Goal: Task Accomplishment & Management: Use online tool/utility

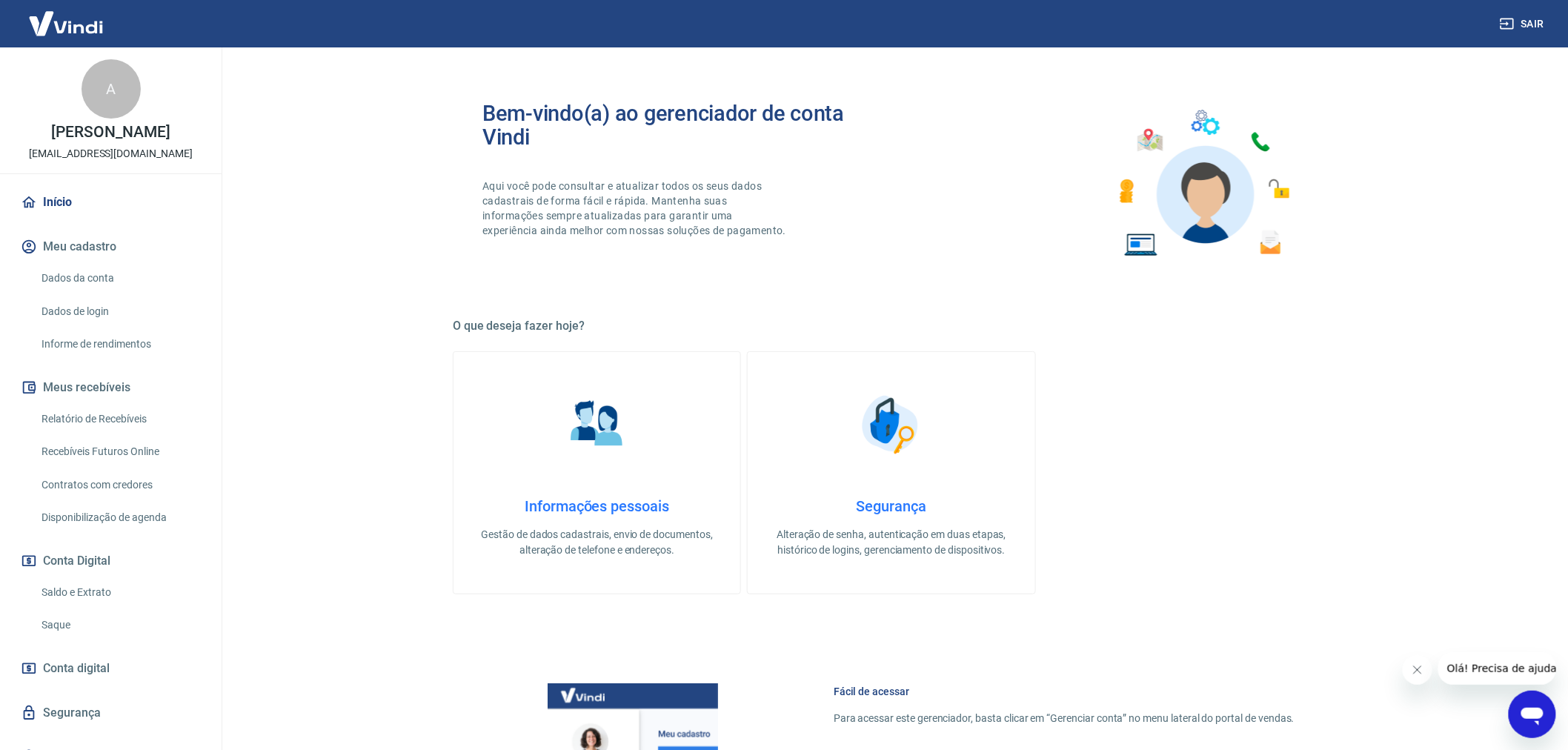
scroll to position [405, 0]
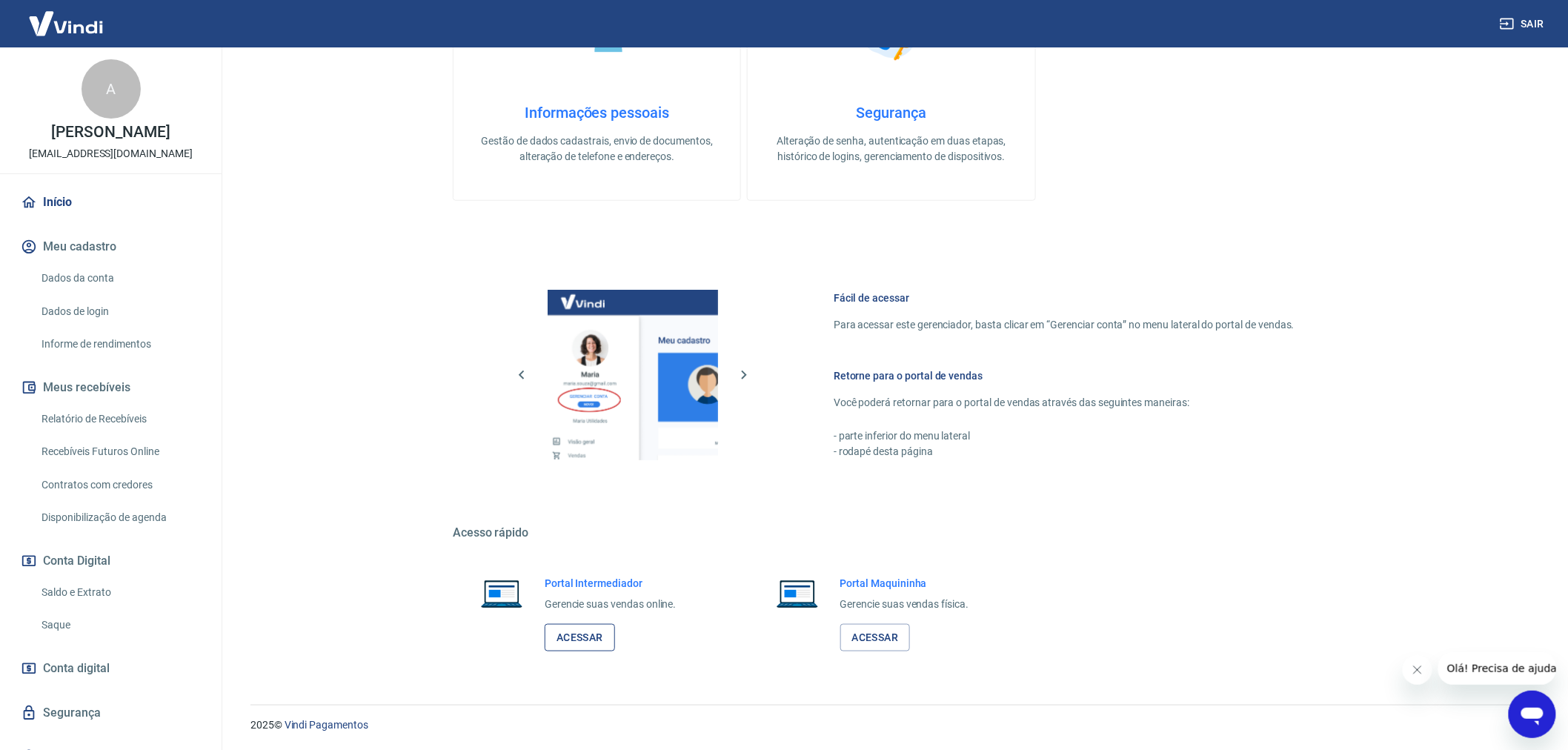
click at [578, 642] on link "Acessar" at bounding box center [580, 638] width 70 height 27
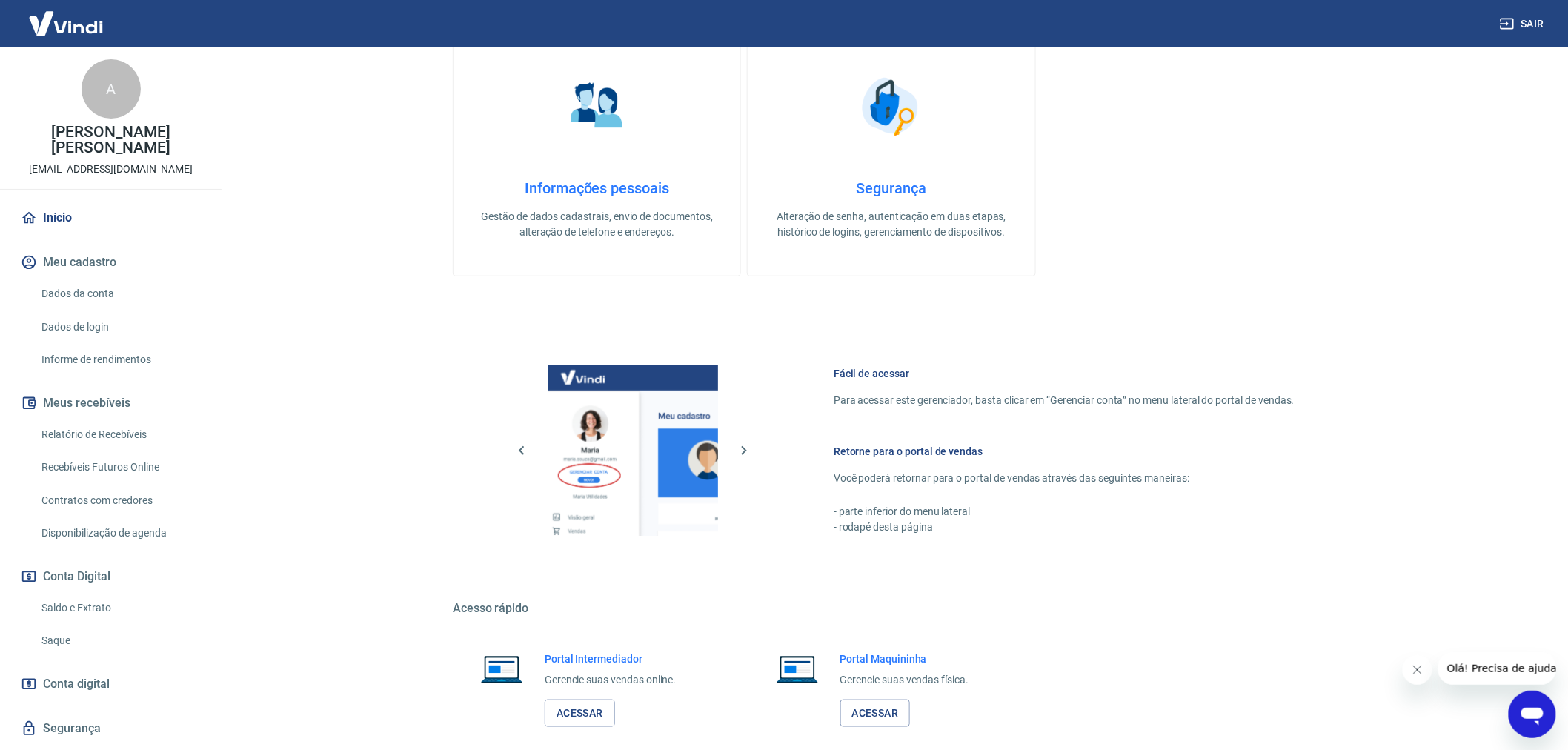
scroll to position [405, 0]
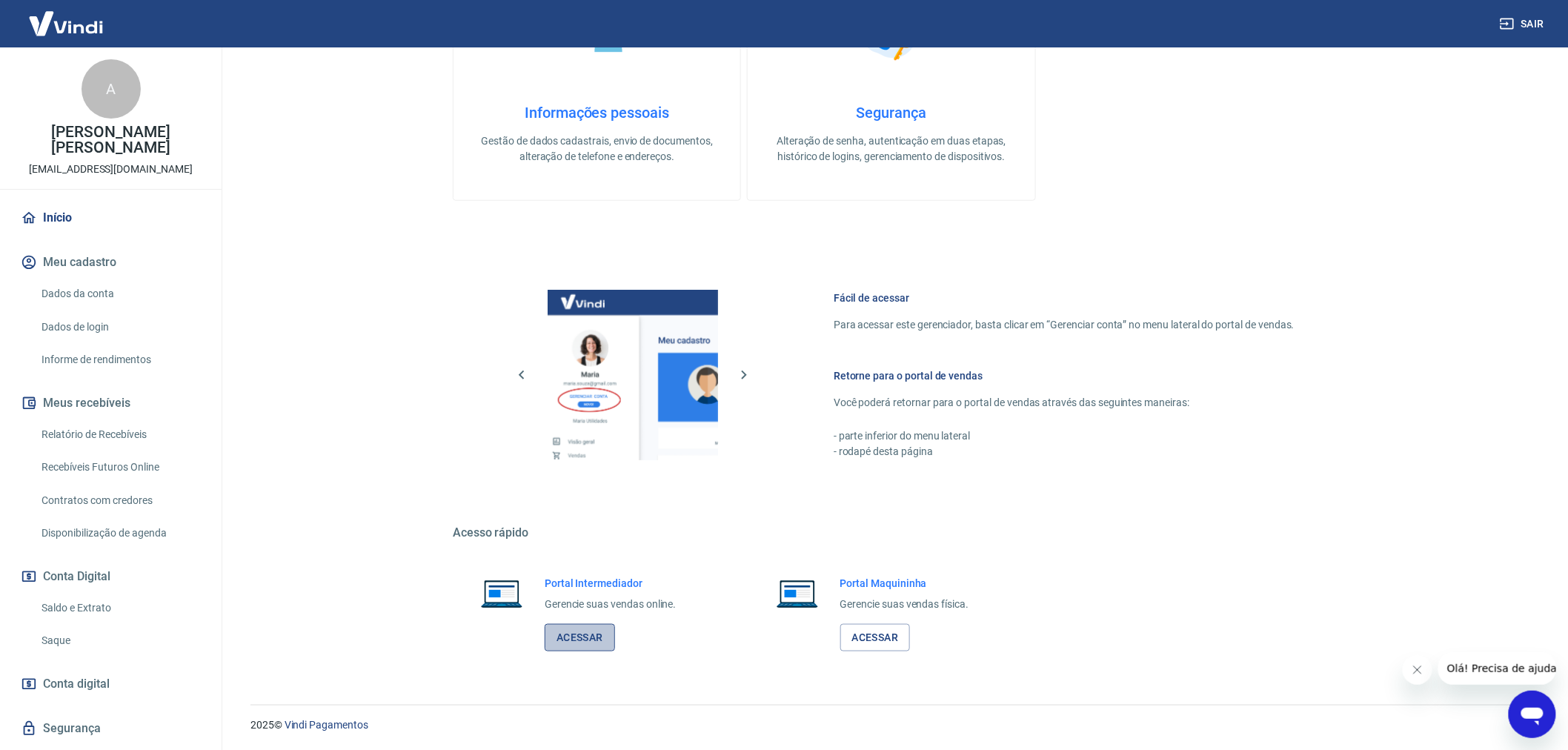
click at [593, 642] on link "Acessar" at bounding box center [580, 638] width 70 height 27
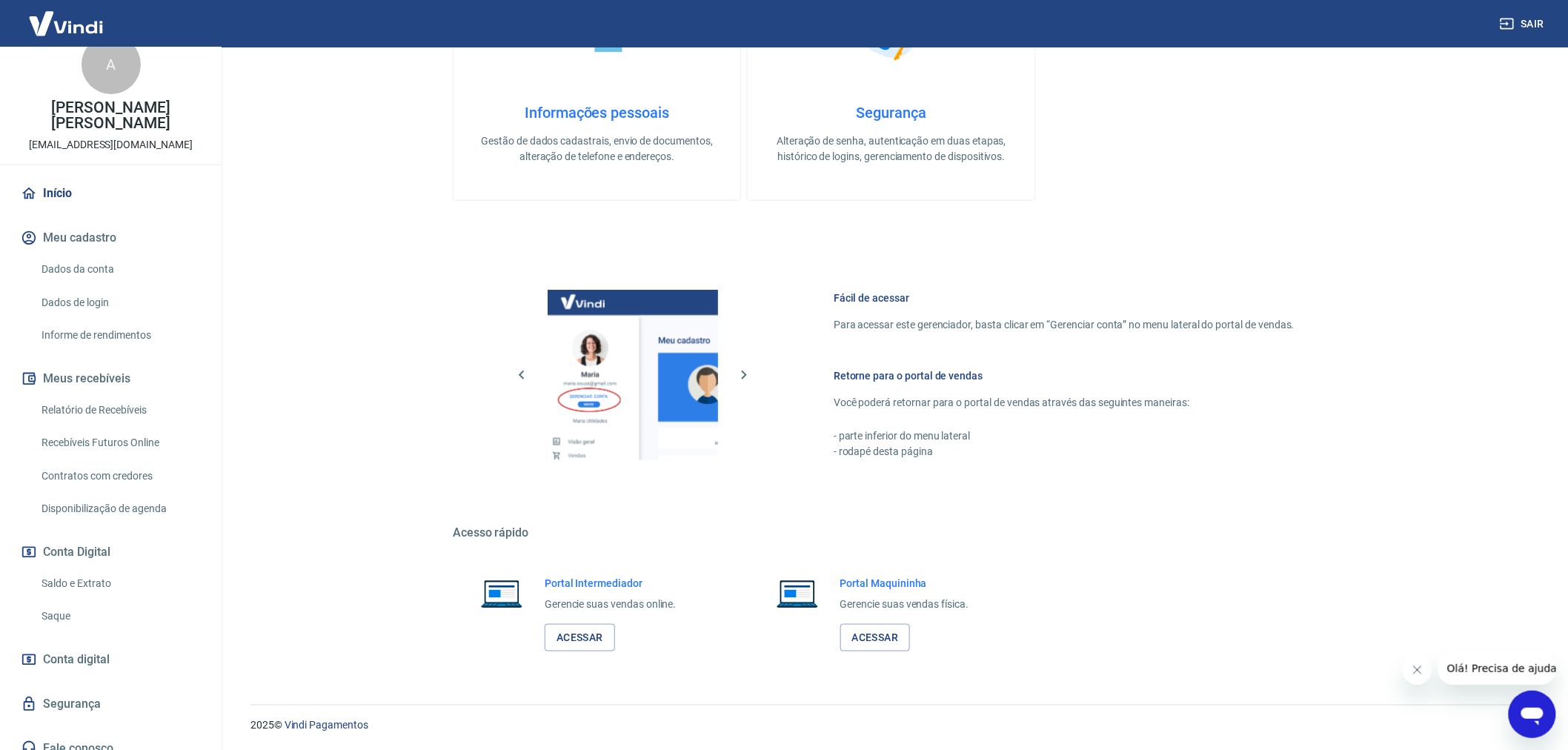
scroll to position [38, 0]
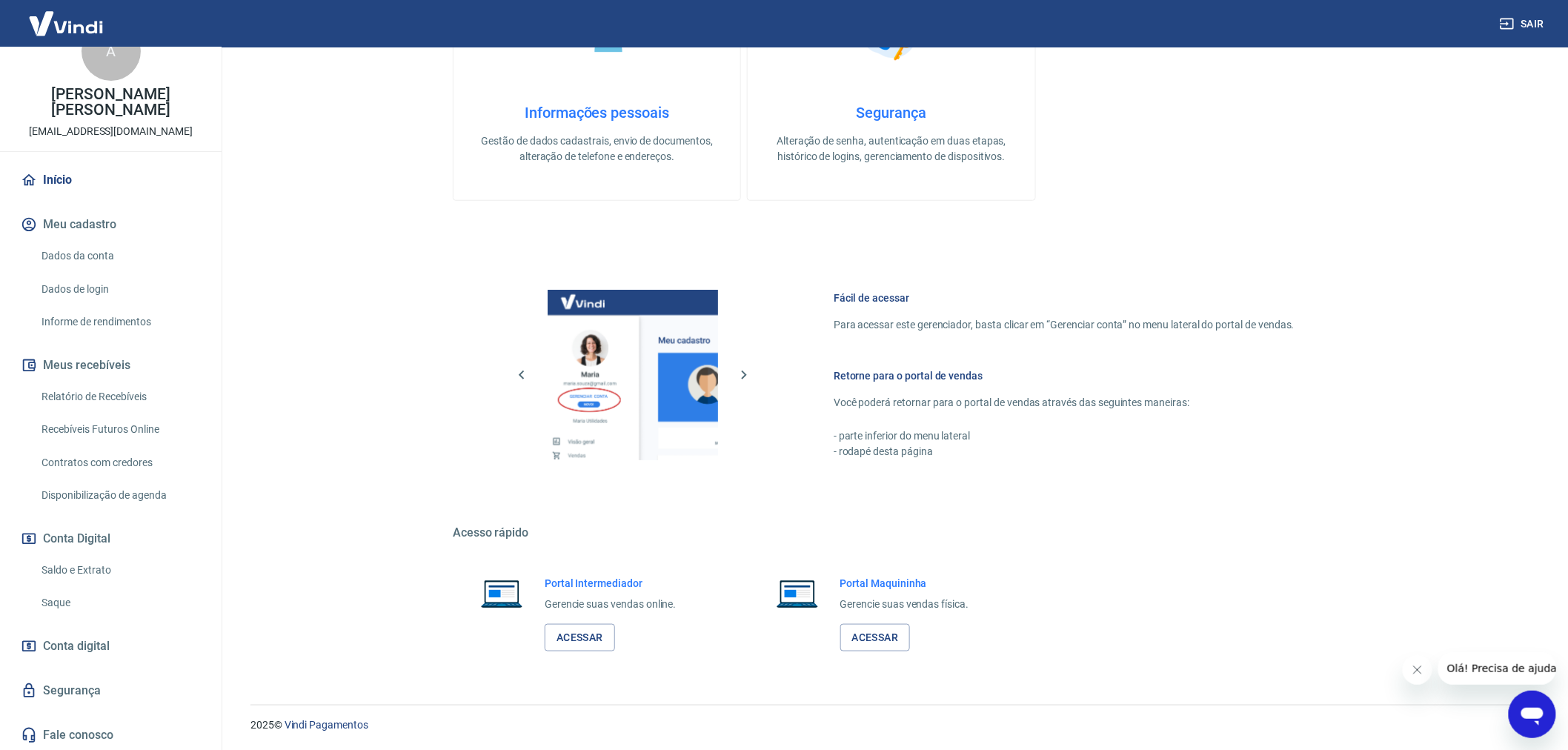
click at [84, 601] on link "Saque" at bounding box center [119, 603] width 168 height 31
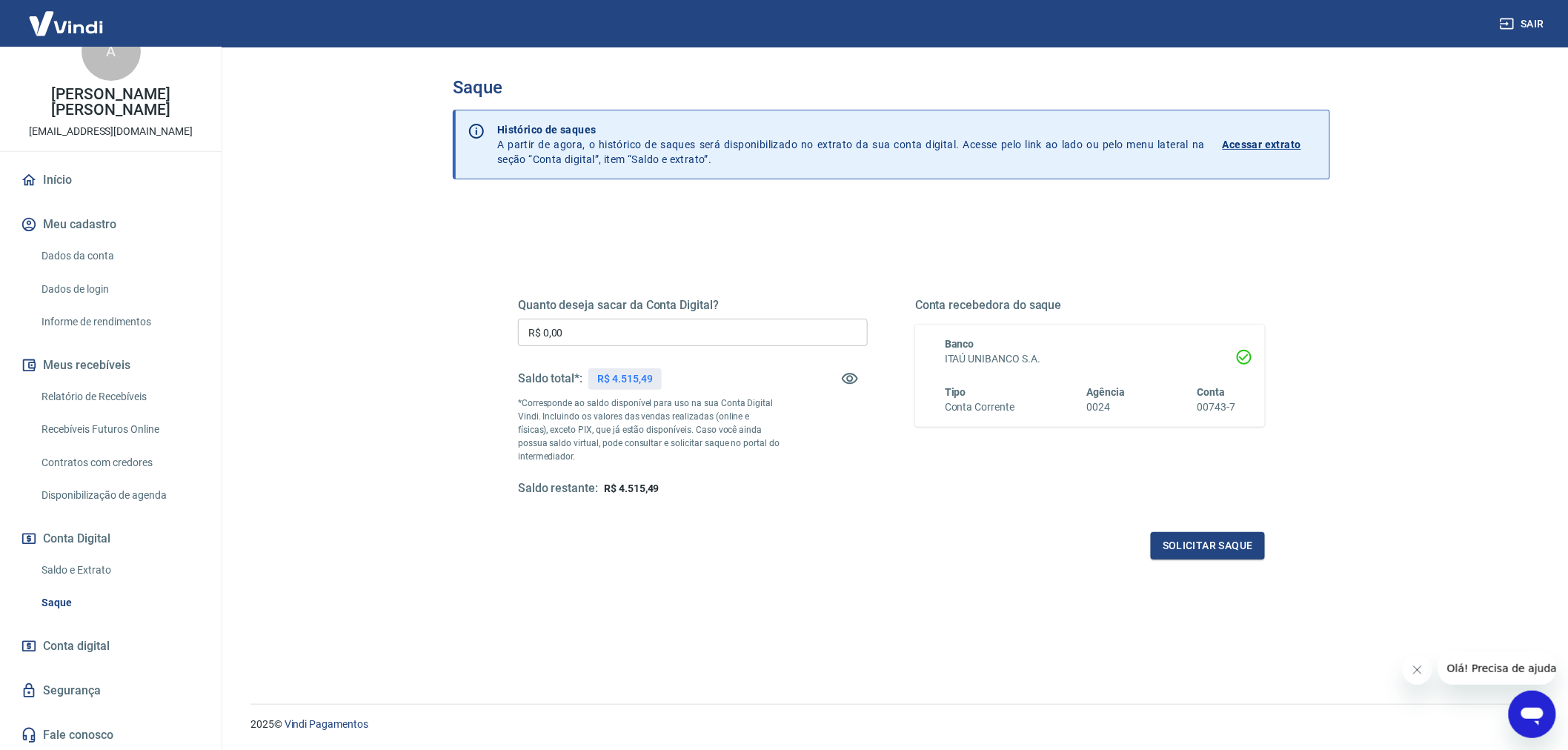
click at [773, 448] on p "*Corresponde ao saldo disponível para uso na sua Conta Digital Vindi. Incluindo…" at bounding box center [649, 430] width 262 height 67
